Goal: Information Seeking & Learning: Learn about a topic

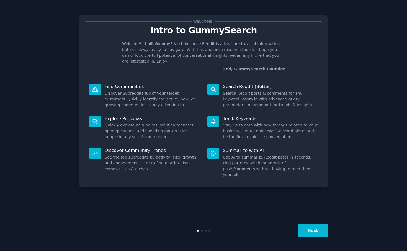
click at [314, 230] on button "Next" at bounding box center [313, 231] width 30 height 14
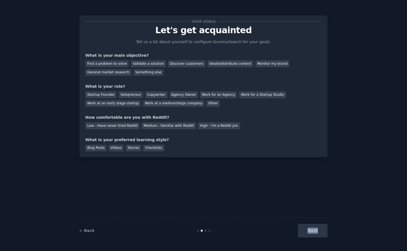
click at [314, 230] on div "Next" at bounding box center [286, 231] width 83 height 14
click at [185, 67] on div "Find a problem to solve Validate a solution Discover customers Ideate/distribut…" at bounding box center [203, 66] width 237 height 17
click at [185, 64] on div "Discover customers" at bounding box center [186, 63] width 37 height 7
click at [211, 64] on div "Ideate/distribute content" at bounding box center [230, 63] width 46 height 7
click at [124, 72] on div "General market research" at bounding box center [108, 72] width 46 height 7
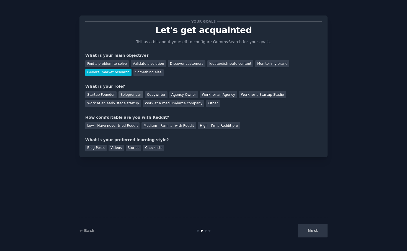
click at [127, 95] on div "Solopreneur" at bounding box center [131, 94] width 24 height 7
click at [157, 128] on div "Medium - Familiar with Reddit" at bounding box center [169, 125] width 54 height 7
click at [82, 151] on div "Your goals Let's get acquainted Tell us a bit about yourself to configure Gummy…" at bounding box center [204, 87] width 248 height 142
drag, startPoint x: 94, startPoint y: 145, endPoint x: 107, endPoint y: 147, distance: 13.1
click at [94, 145] on div "Blog Posts" at bounding box center [95, 148] width 21 height 7
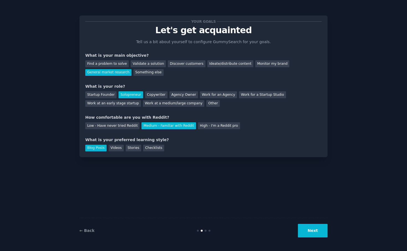
click at [308, 235] on button "Next" at bounding box center [313, 231] width 30 height 14
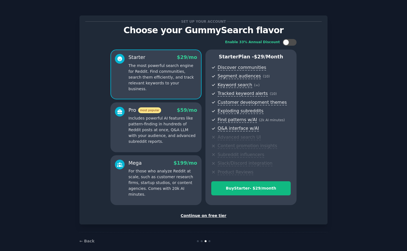
click at [212, 215] on div "Continue on free tier" at bounding box center [203, 216] width 237 height 6
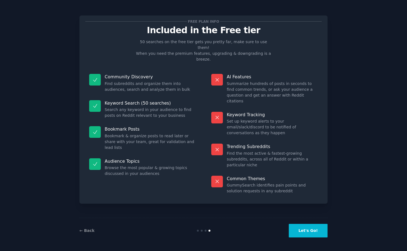
click at [312, 230] on button "Let's Go!" at bounding box center [308, 231] width 39 height 14
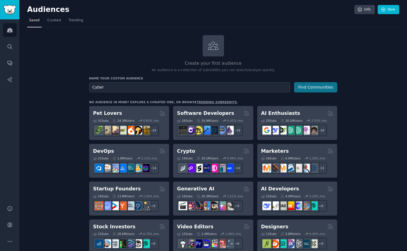
type input "Cyber"
click at [306, 87] on button "Find Communities" at bounding box center [315, 87] width 43 height 10
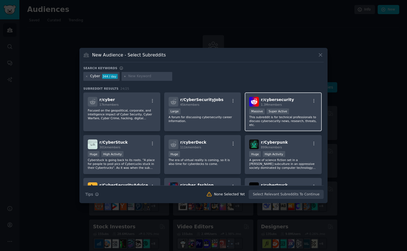
click at [292, 112] on div ">= 95th percentile for submissions / day Massive Super Active" at bounding box center [283, 112] width 68 height 7
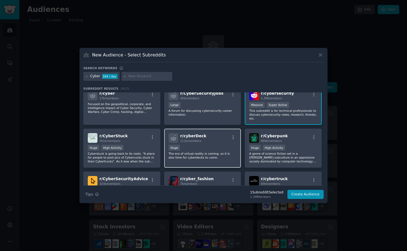
scroll to position [43, 0]
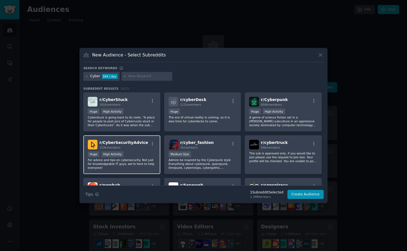
click at [145, 148] on div "r/ CyberSecurityAdvice 103k members" at bounding box center [122, 145] width 68 height 10
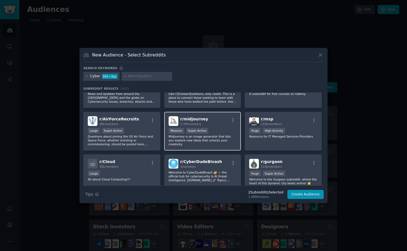
scroll to position [265, 0]
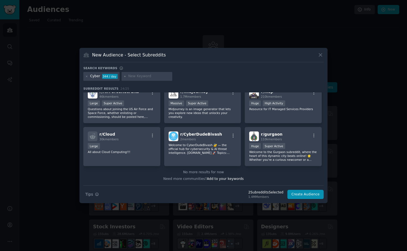
click at [147, 78] on input "text" at bounding box center [149, 76] width 42 height 5
type input "compliance"
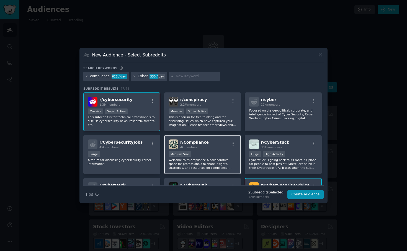
click at [209, 152] on div "Medium Size" at bounding box center [203, 154] width 68 height 7
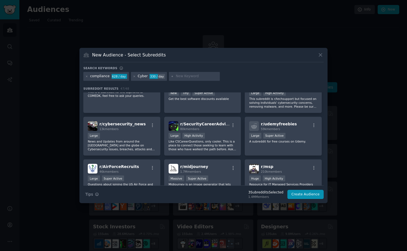
scroll to position [323, 0]
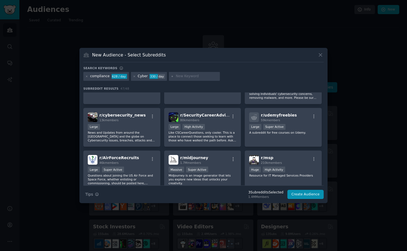
click at [187, 78] on input "text" at bounding box center [197, 76] width 42 height 5
type input "founder"
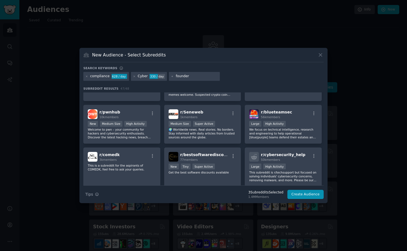
scroll to position [212, 0]
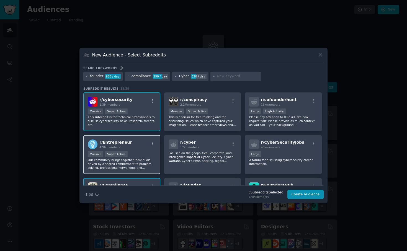
click at [147, 148] on div "r/ Entrepreneur 4.9M members" at bounding box center [122, 145] width 68 height 10
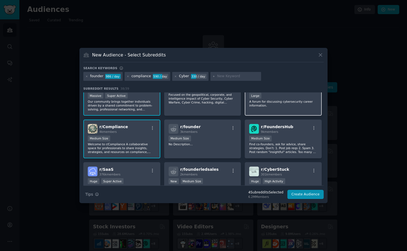
scroll to position [59, 0]
click at [286, 141] on div "Medium Size" at bounding box center [283, 138] width 68 height 7
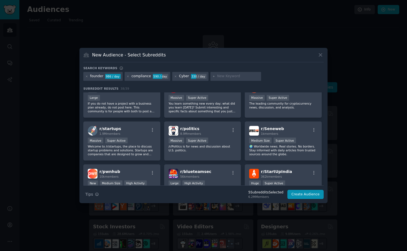
scroll to position [353, 0]
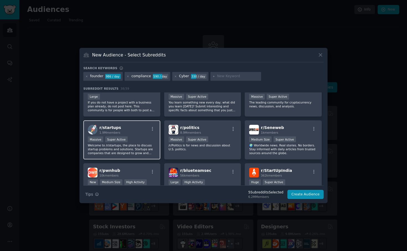
click at [120, 150] on p "Welcome to /r/startups, the place to discuss startup problems and solutions. St…" at bounding box center [122, 150] width 68 height 12
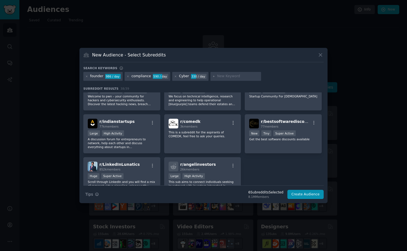
scroll to position [455, 0]
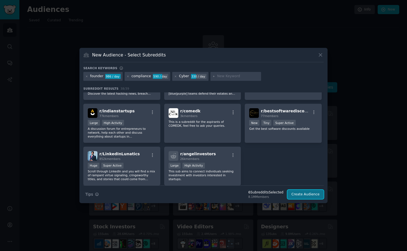
click at [302, 196] on button "Create Audience" at bounding box center [306, 194] width 37 height 9
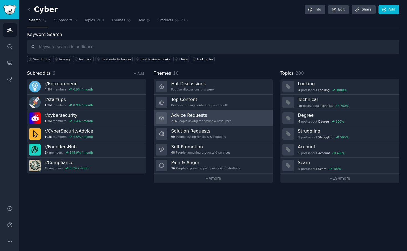
click at [206, 120] on div "216 People asking for advice & resources" at bounding box center [201, 121] width 60 height 4
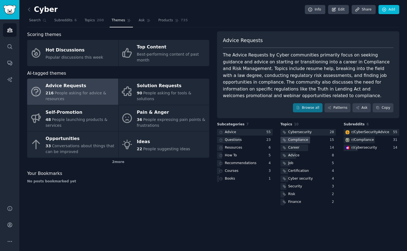
click at [301, 138] on div "Compliance" at bounding box center [298, 140] width 20 height 5
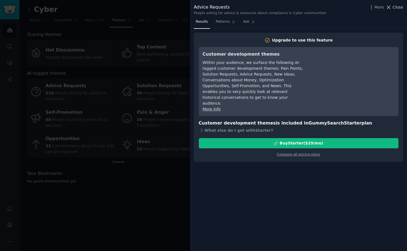
click at [389, 7] on icon at bounding box center [389, 7] width 6 height 6
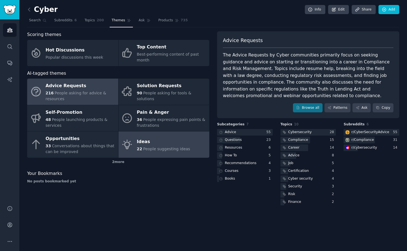
click at [134, 148] on link "Ideas 22 People suggesting ideas" at bounding box center [164, 145] width 91 height 26
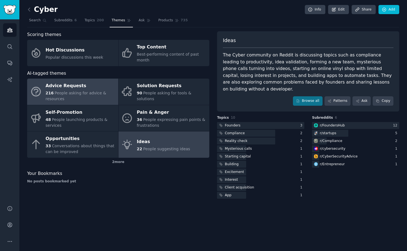
click at [100, 96] on div "216 People asking for advice & resources" at bounding box center [81, 96] width 70 height 12
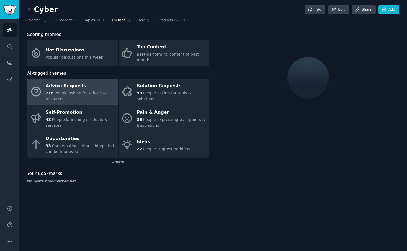
click at [95, 24] on link "Topics 200" at bounding box center [94, 21] width 23 height 11
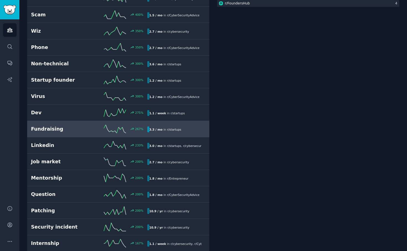
click at [63, 130] on h2 "Fundraising" at bounding box center [60, 129] width 58 height 7
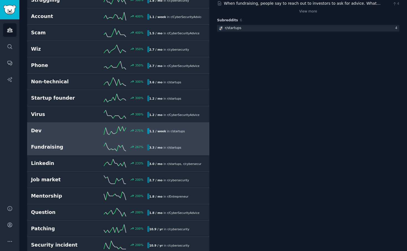
scroll to position [115, 0]
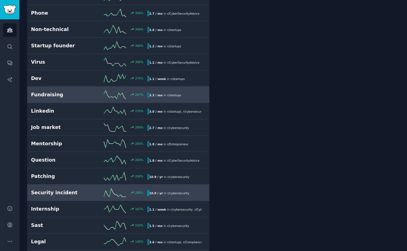
click at [76, 195] on h2 "Security incident" at bounding box center [60, 192] width 58 height 7
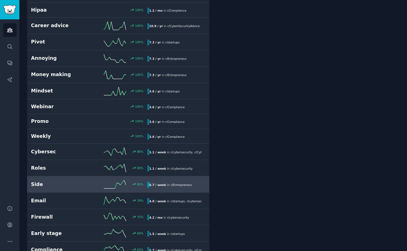
scroll to position [498, 0]
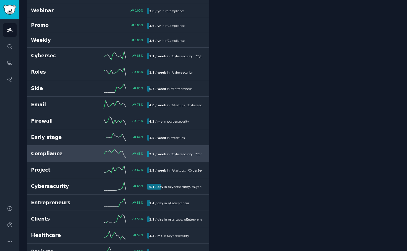
click at [77, 155] on h2 "Compliance" at bounding box center [60, 153] width 58 height 7
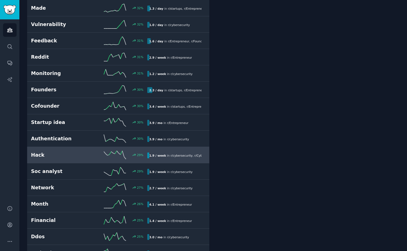
scroll to position [1233, 0]
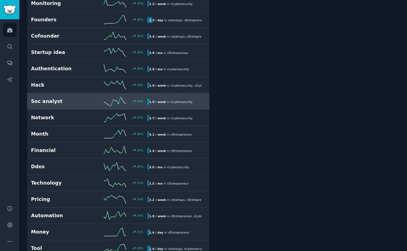
click at [62, 103] on h2 "Soc analyst" at bounding box center [60, 101] width 58 height 7
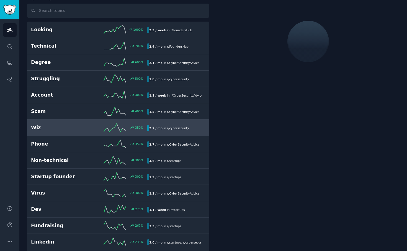
scroll to position [31, 0]
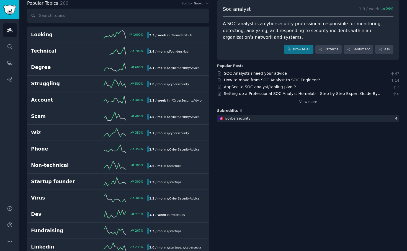
click at [263, 74] on link "SOC Analysts i need your advice" at bounding box center [255, 73] width 63 height 4
